Goal: Task Accomplishment & Management: Complete application form

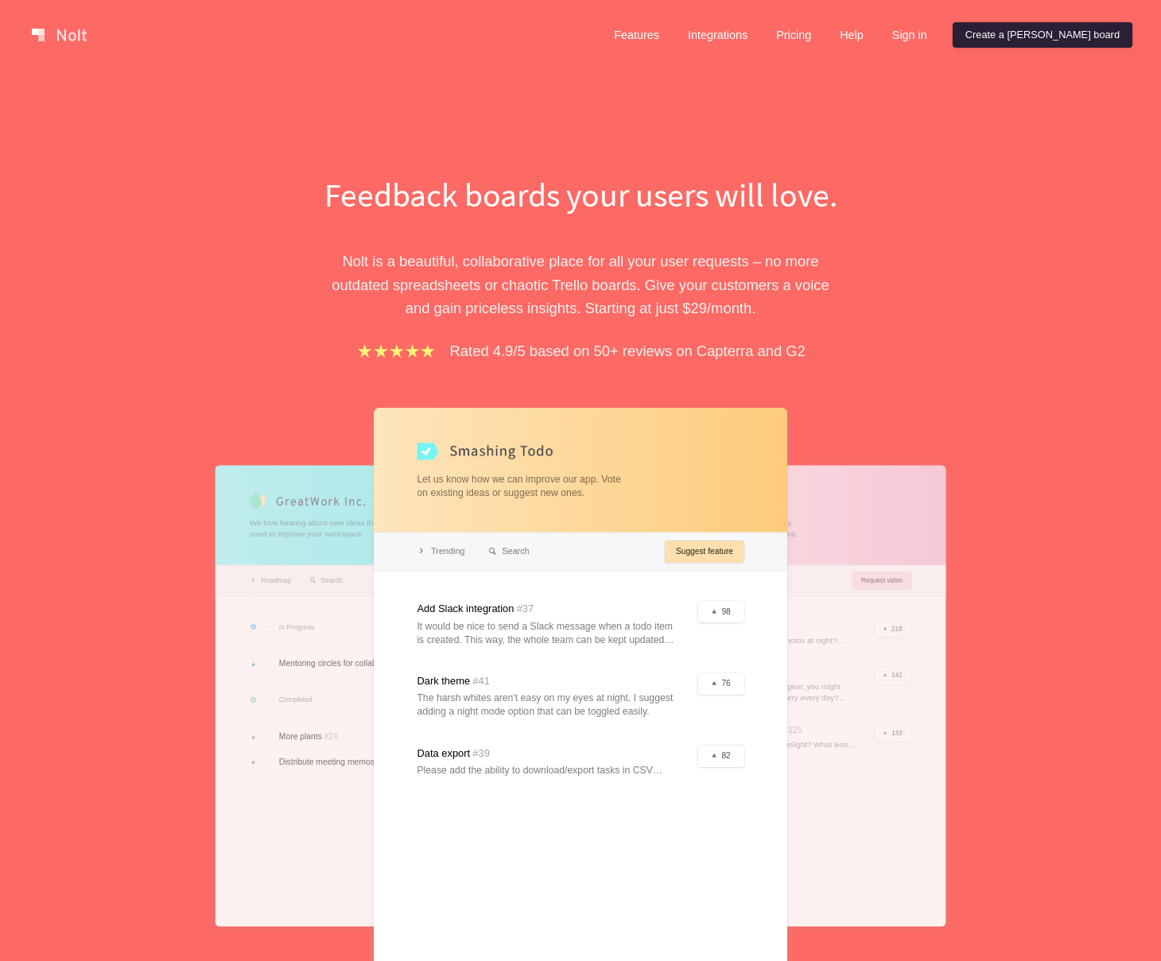
click at [1048, 33] on link "Create a [PERSON_NAME] board" at bounding box center [1042, 34] width 180 height 25
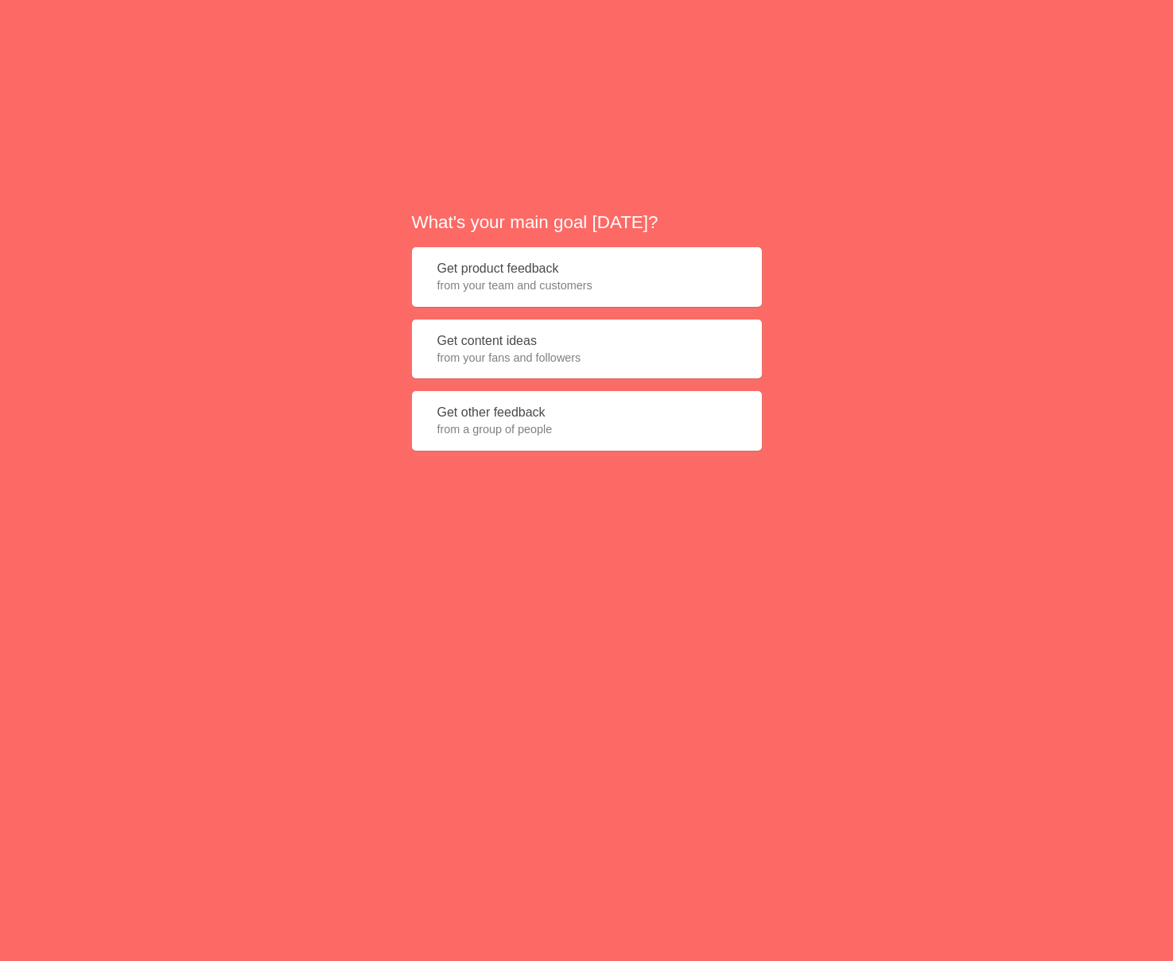
click at [595, 276] on button "Get product feedback from your team and customers" at bounding box center [587, 277] width 350 height 60
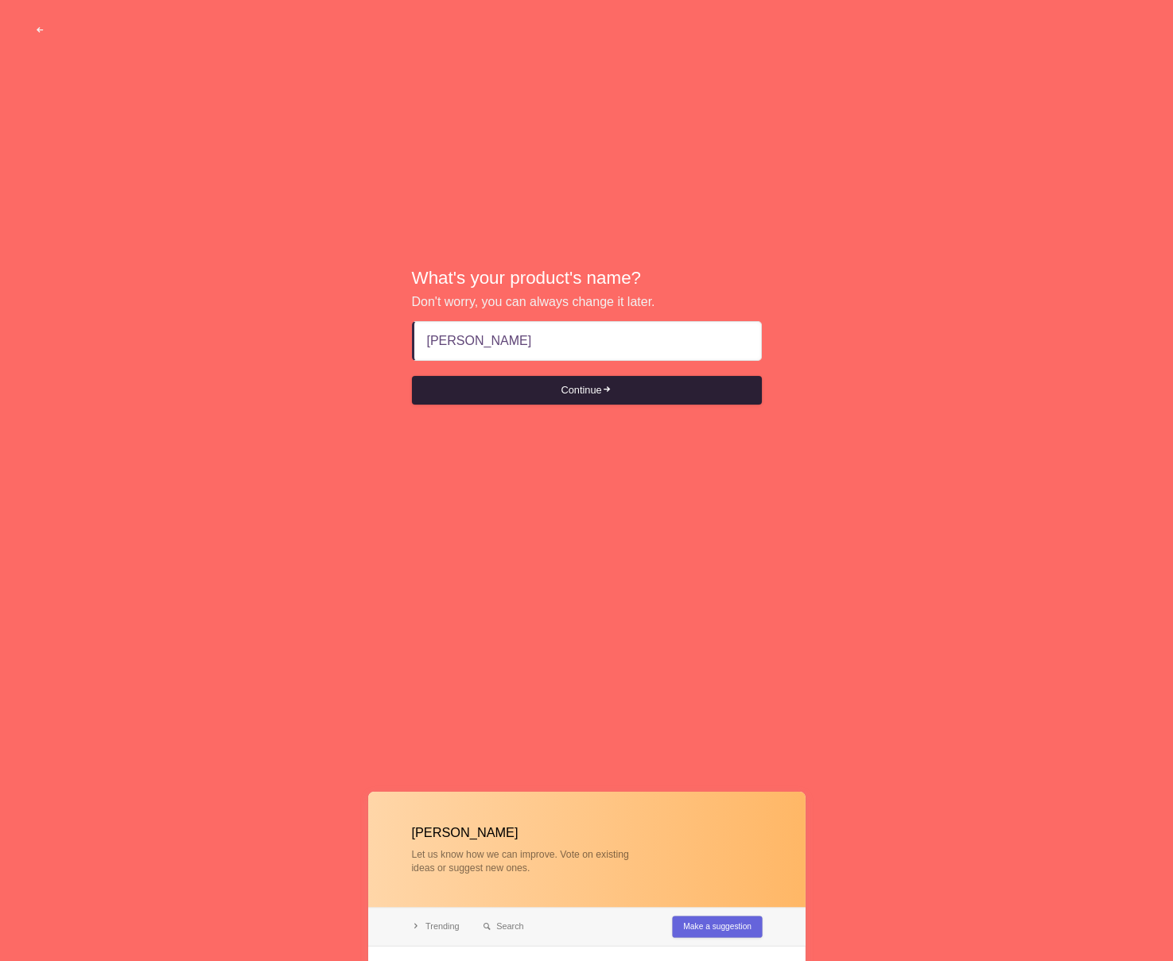
click at [642, 389] on button "Continue" at bounding box center [587, 390] width 350 height 29
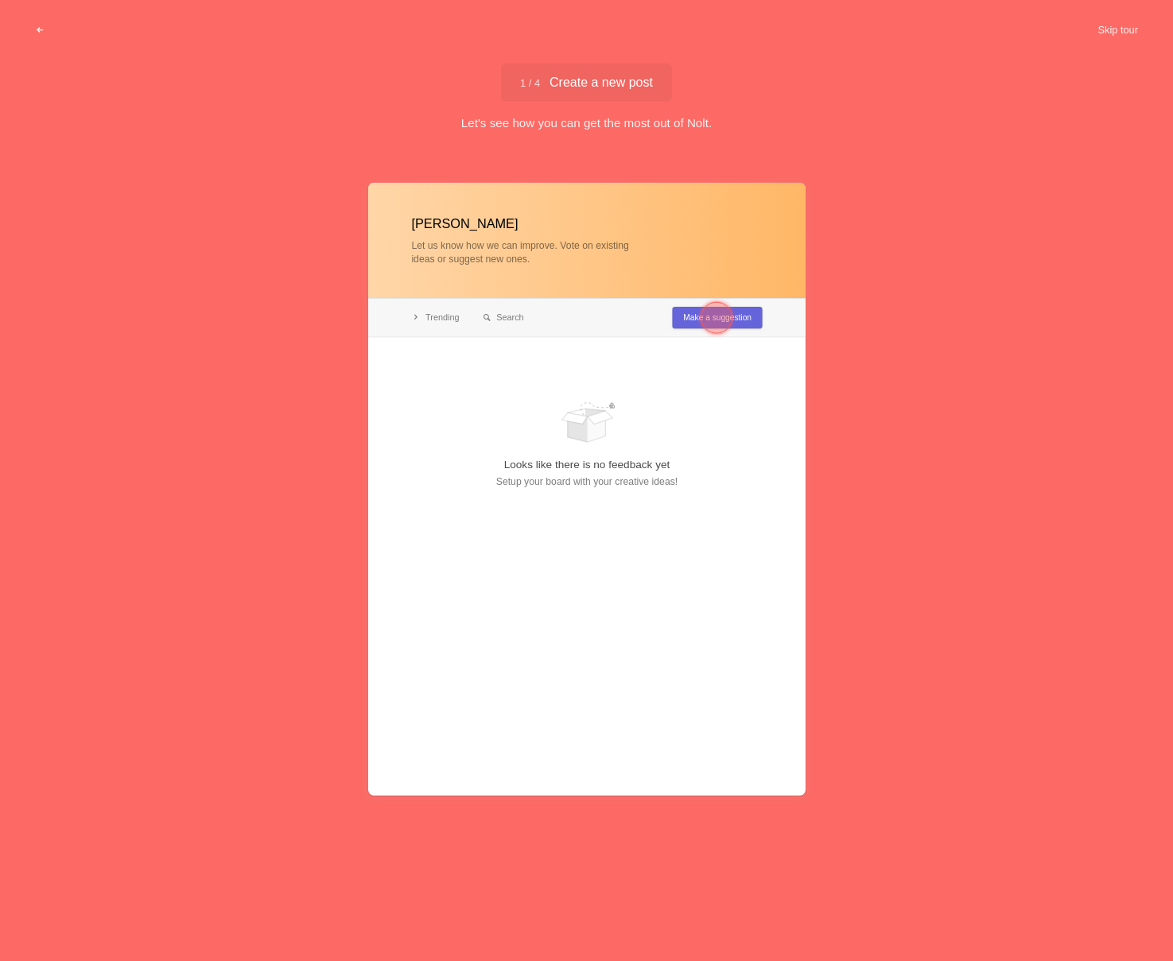
type input "[PERSON_NAME]"
click at [638, 194] on div at bounding box center [586, 488] width 437 height 613
click at [576, 76] on span "1 / 4 Create a new post" at bounding box center [586, 82] width 133 height 13
click at [701, 325] on div at bounding box center [716, 317] width 57 height 57
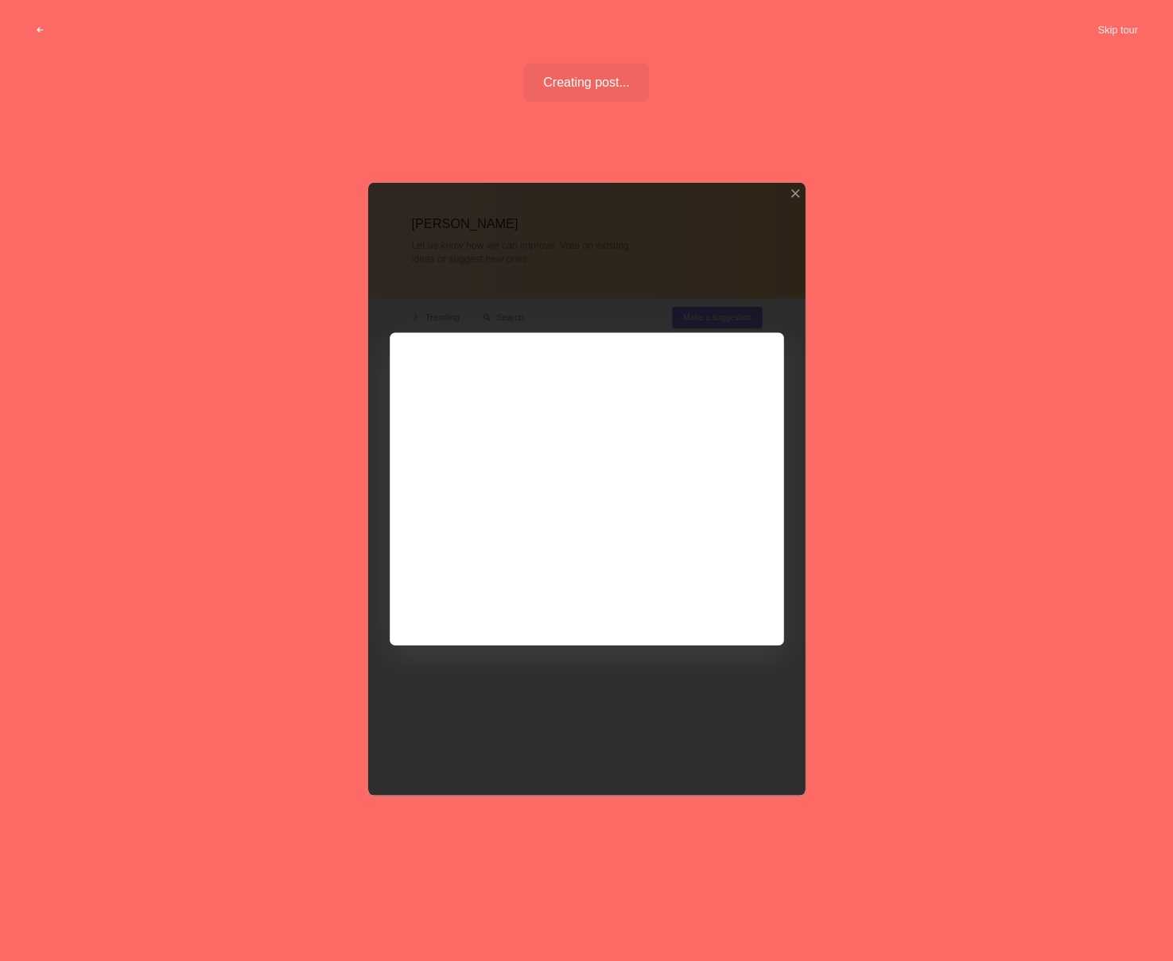
click at [701, 325] on div at bounding box center [586, 488] width 437 height 613
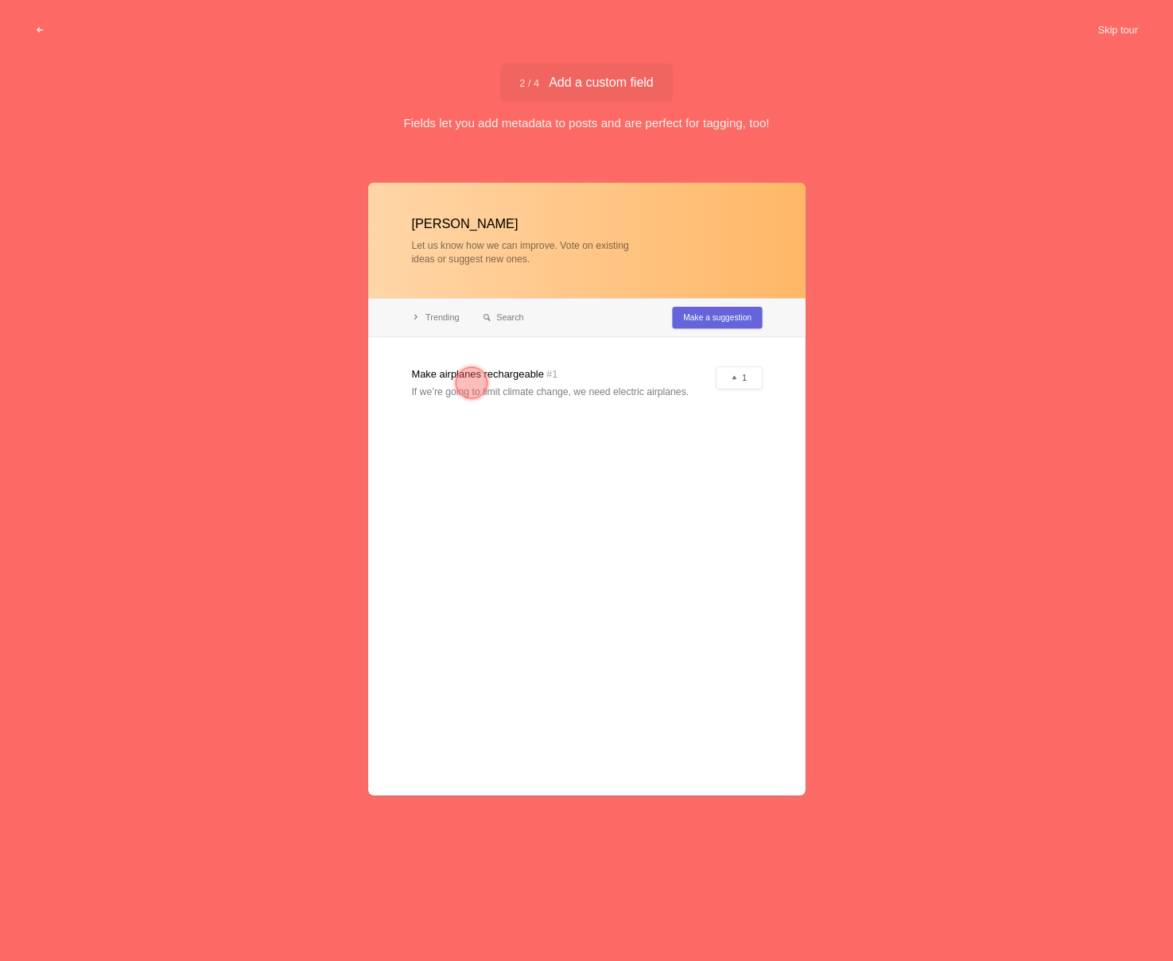
click at [476, 375] on div at bounding box center [472, 383] width 32 height 32
click at [526, 386] on div at bounding box center [586, 488] width 437 height 613
click at [469, 389] on div at bounding box center [472, 383] width 32 height 32
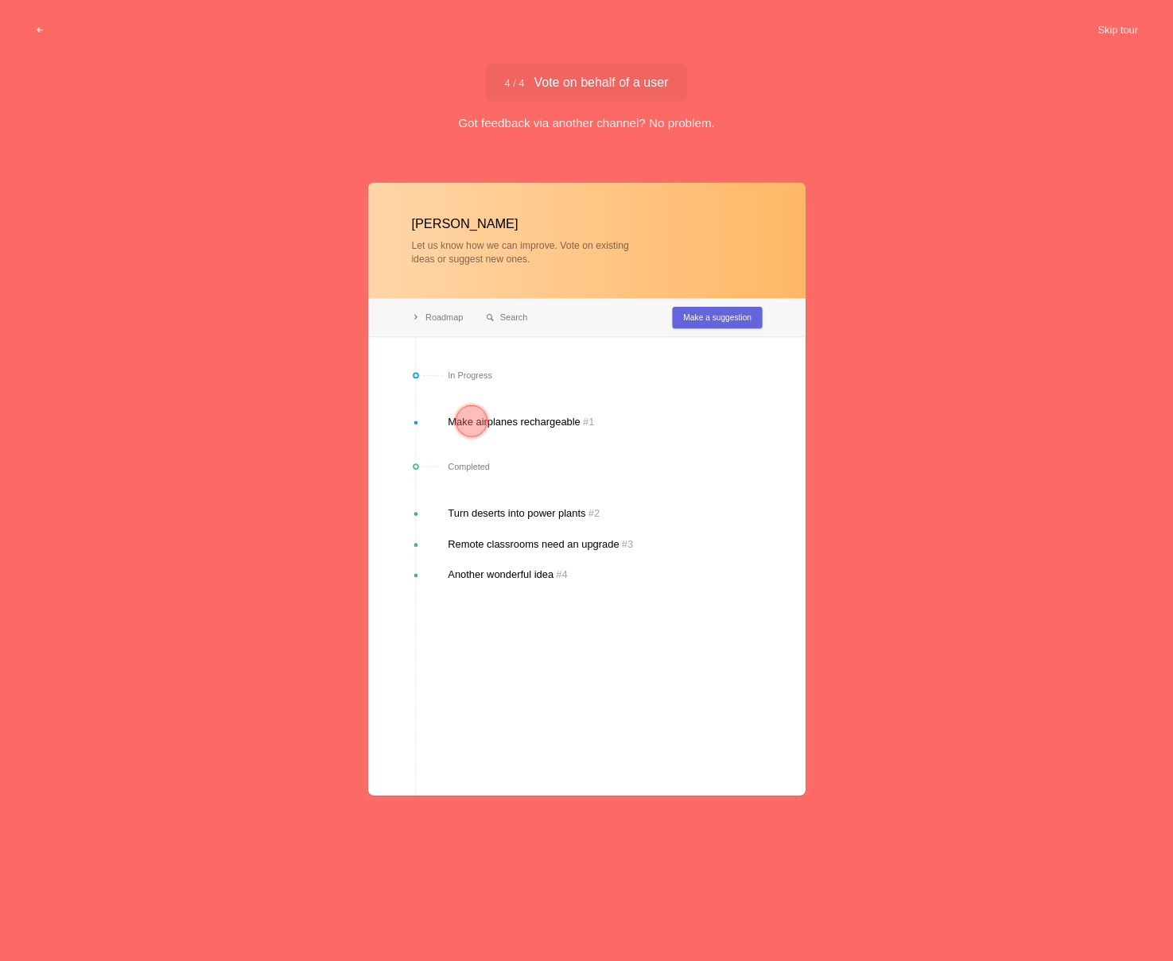
click at [638, 432] on div at bounding box center [586, 488] width 437 height 613
click at [1118, 33] on button "Skip tour" at bounding box center [1117, 30] width 79 height 29
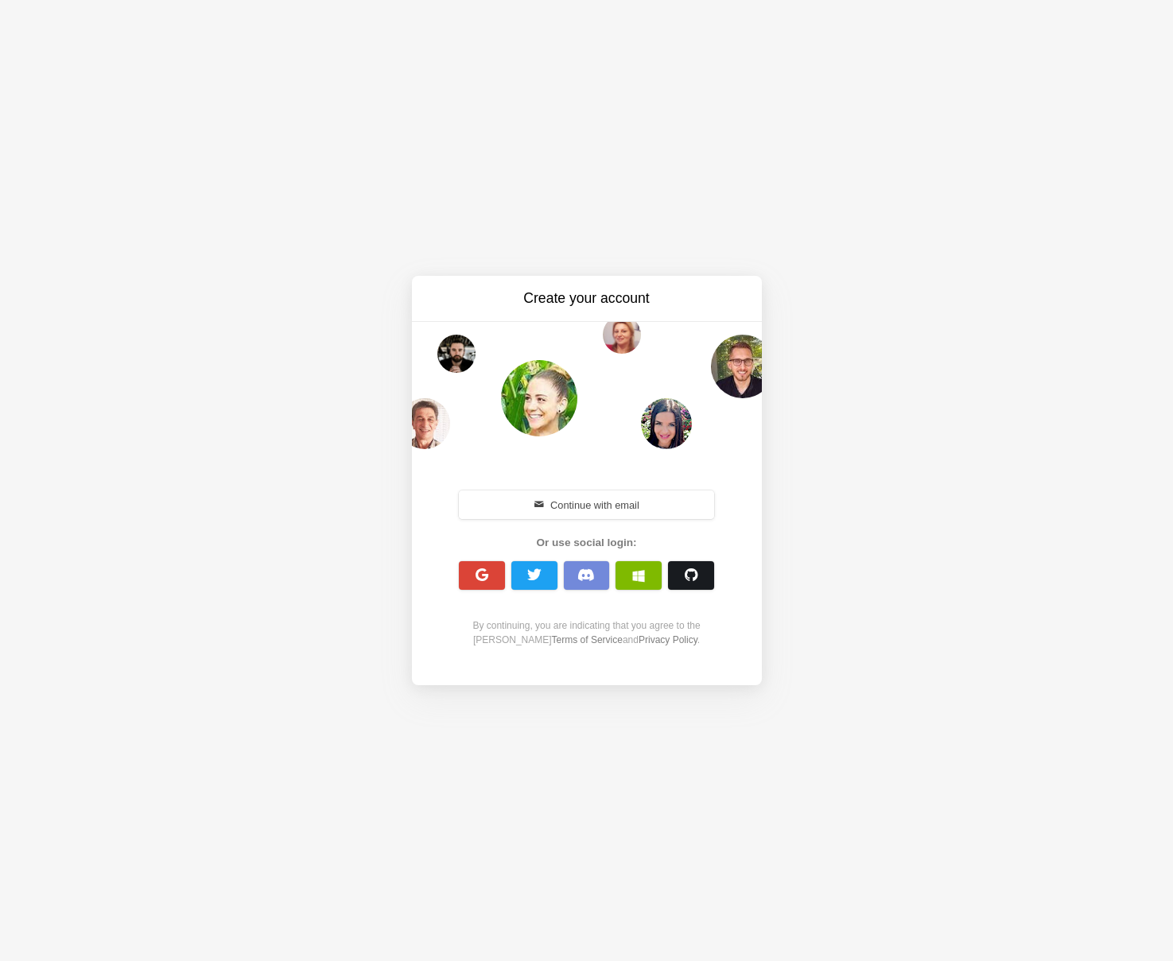
click at [688, 581] on span "button" at bounding box center [691, 575] width 15 height 15
